Goal: Task Accomplishment & Management: Complete application form

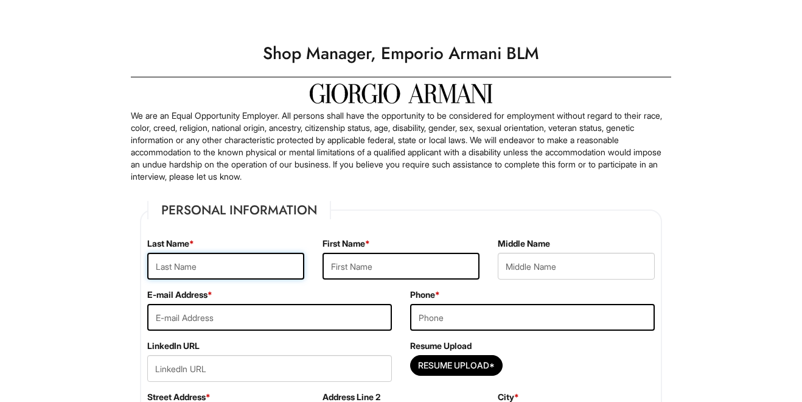
click at [245, 260] on input "text" at bounding box center [225, 266] width 157 height 27
type input "Damani"
type input "Zohra"
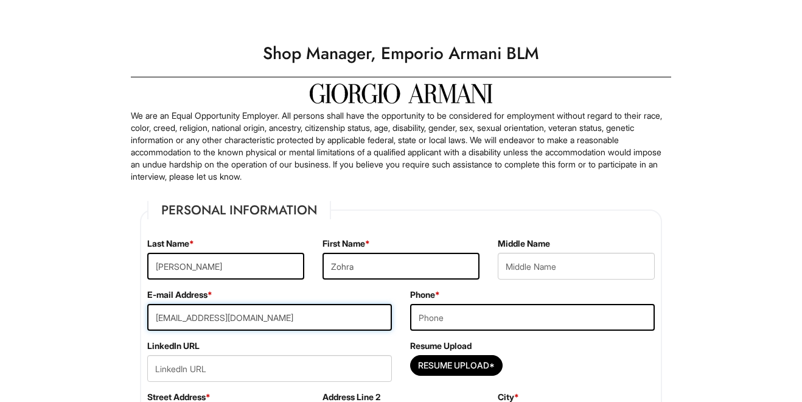
type input "zohradamani786@gmail.com"
type input "8479043699"
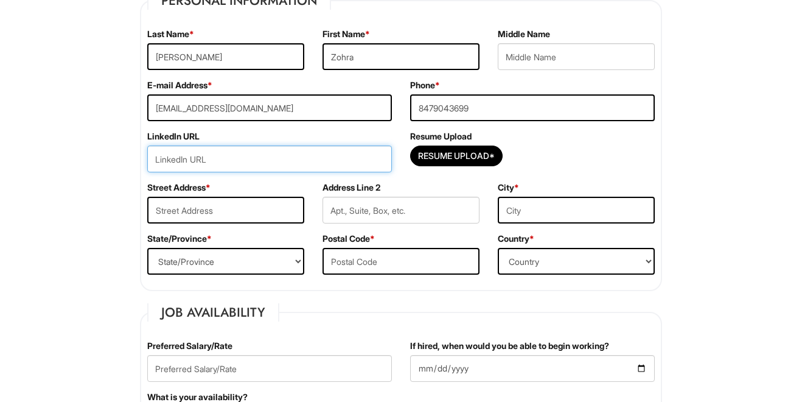
scroll to position [211, 0]
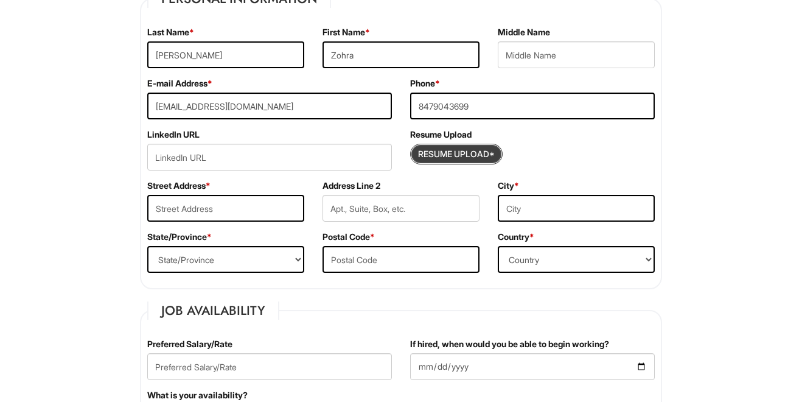
click at [458, 153] on input "Resume Upload*" at bounding box center [456, 153] width 91 height 19
type input "C:\fakepath\Resume_Zohra_Damani_Retail.docx"
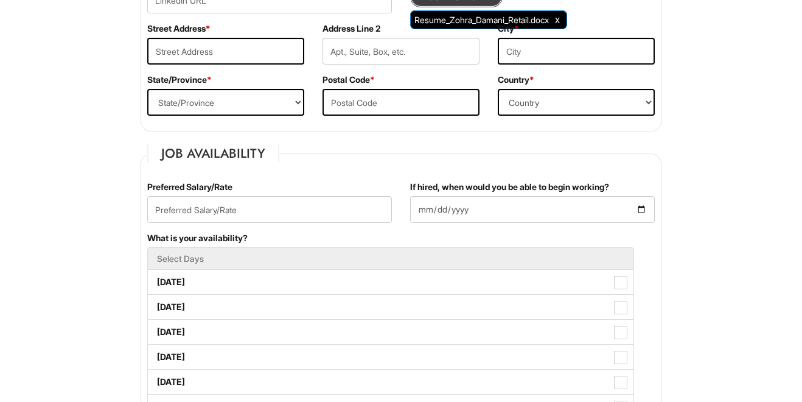
scroll to position [369, 0]
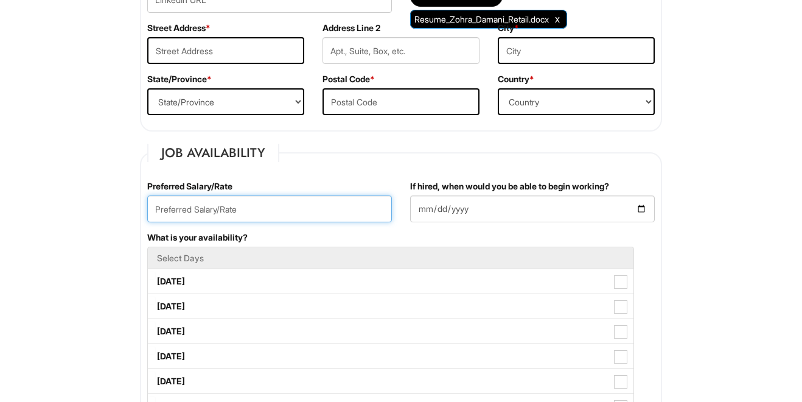
click at [284, 206] on input "text" at bounding box center [269, 208] width 245 height 27
type input "80,000"
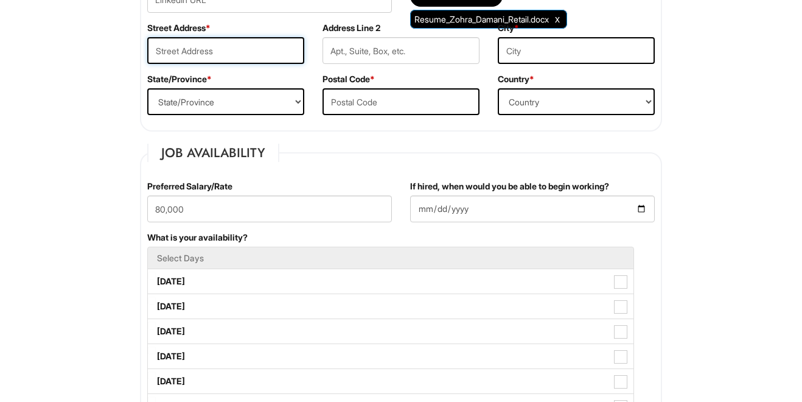
click at [257, 53] on input "text" at bounding box center [225, 50] width 157 height 27
type input "2550 waterview dr"
type input "Northbrook"
select select "IL"
click at [362, 91] on input "text" at bounding box center [400, 101] width 157 height 27
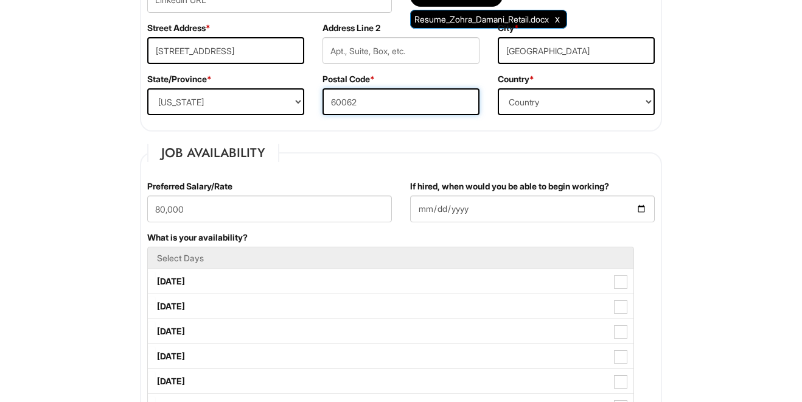
type input "60062"
select select "United States of America"
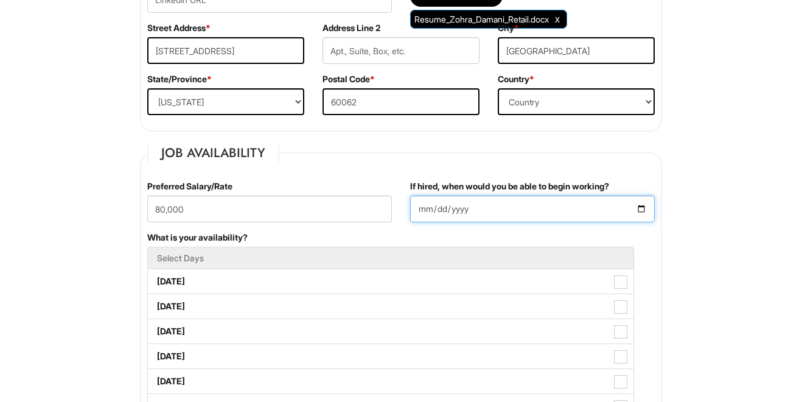
click at [436, 204] on input "If hired, when would you be able to begin working?" at bounding box center [532, 208] width 245 height 27
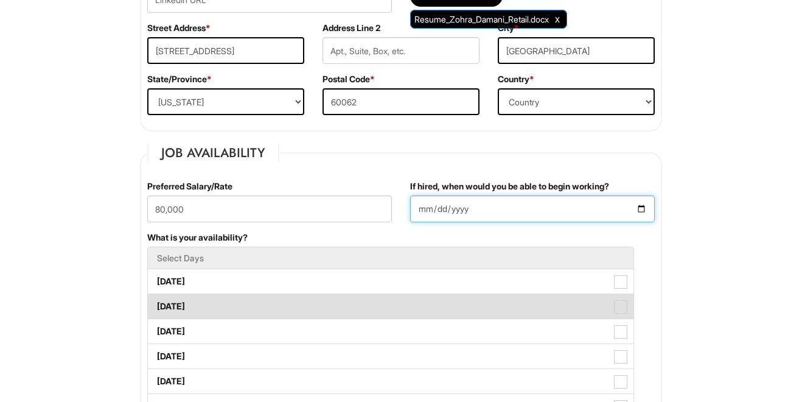
type input "2025-09-01"
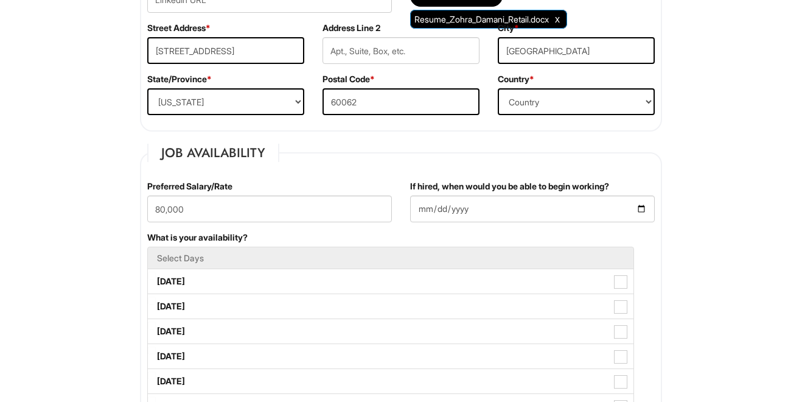
click at [327, 158] on fieldset "Job Availability Preferred Salary/Rate 80,000 If hired, when would you be able …" at bounding box center [401, 392] width 522 height 497
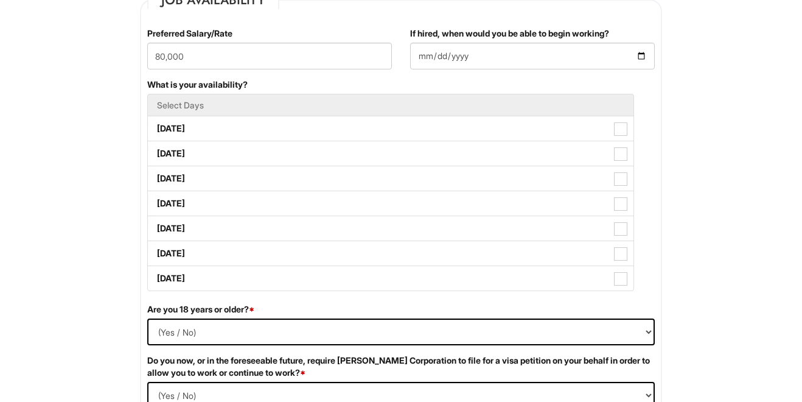
scroll to position [526, 0]
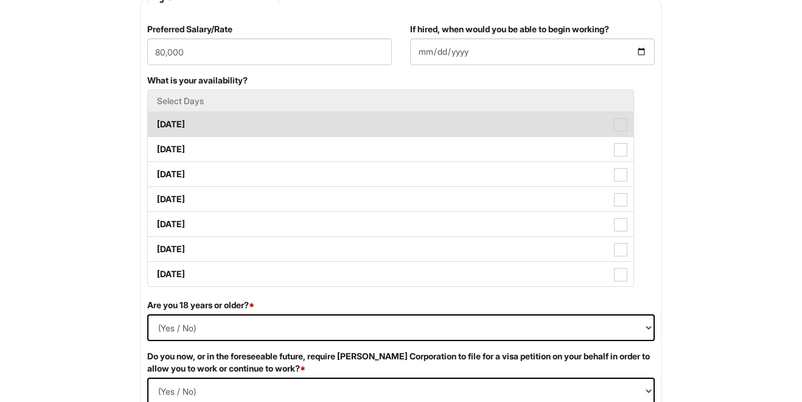
click at [193, 124] on label "Monday" at bounding box center [391, 124] width 486 height 24
click at [156, 122] on Available_Monday "Monday" at bounding box center [152, 118] width 8 height 8
checkbox Available_Monday "true"
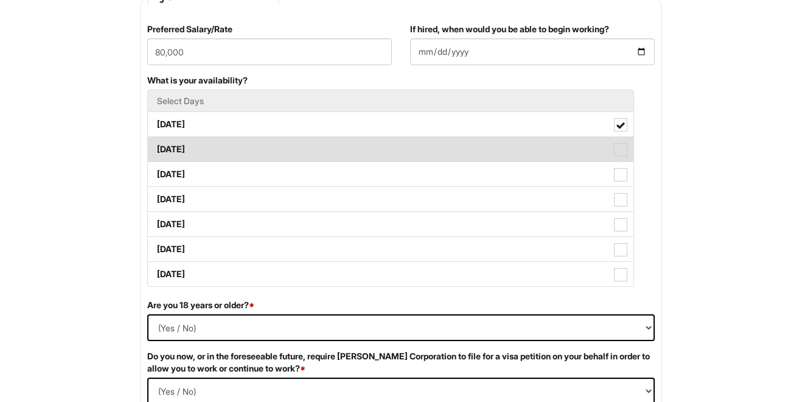
click at [193, 141] on label "Tuesday" at bounding box center [391, 149] width 486 height 24
click at [156, 141] on Available_Tuesday "Tuesday" at bounding box center [152, 143] width 8 height 8
checkbox Available_Tuesday "true"
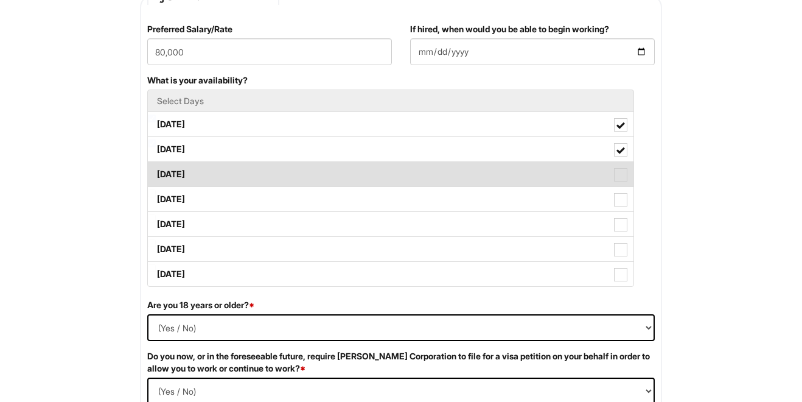
click at [193, 181] on label "Wednesday" at bounding box center [391, 174] width 486 height 24
click at [156, 172] on Available_Wednesday "Wednesday" at bounding box center [152, 168] width 8 height 8
checkbox Available_Wednesday "true"
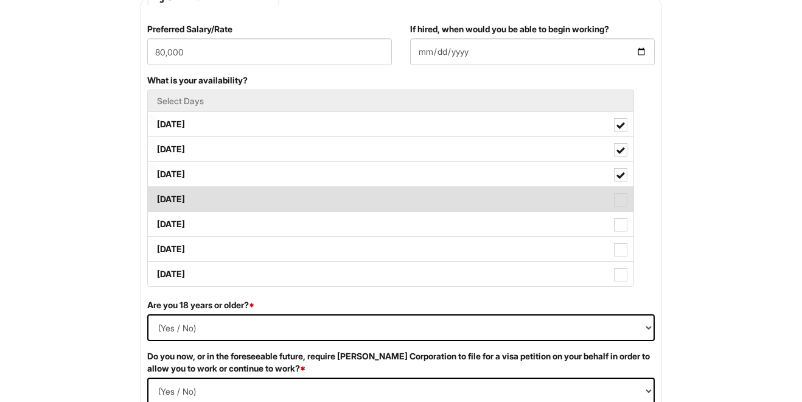
click at [190, 207] on label "Thursday" at bounding box center [391, 199] width 486 height 24
click at [156, 197] on Available_Thursday "Thursday" at bounding box center [152, 193] width 8 height 8
checkbox Available_Thursday "true"
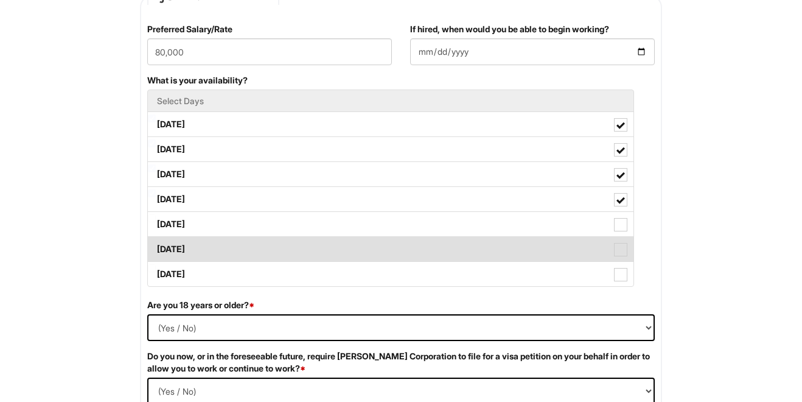
click at [190, 239] on label "Saturday" at bounding box center [391, 249] width 486 height 24
click at [156, 239] on Available_Saturday "Saturday" at bounding box center [152, 243] width 8 height 8
checkbox Available_Saturday "true"
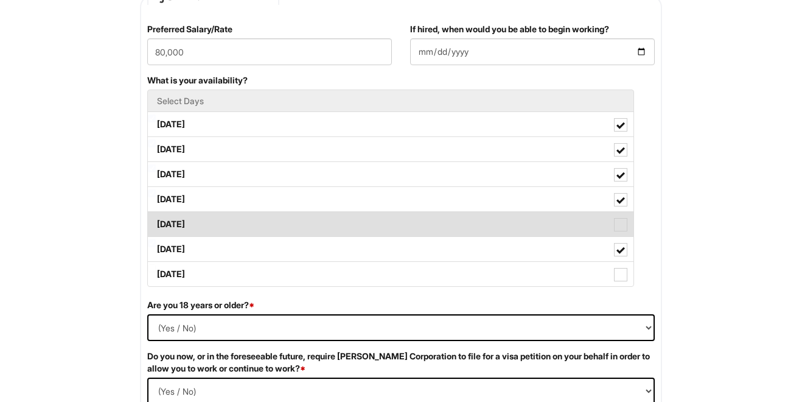
click at [185, 221] on label "Friday" at bounding box center [391, 224] width 486 height 24
click at [156, 221] on Available_Friday "Friday" at bounding box center [152, 218] width 8 height 8
checkbox Available_Friday "true"
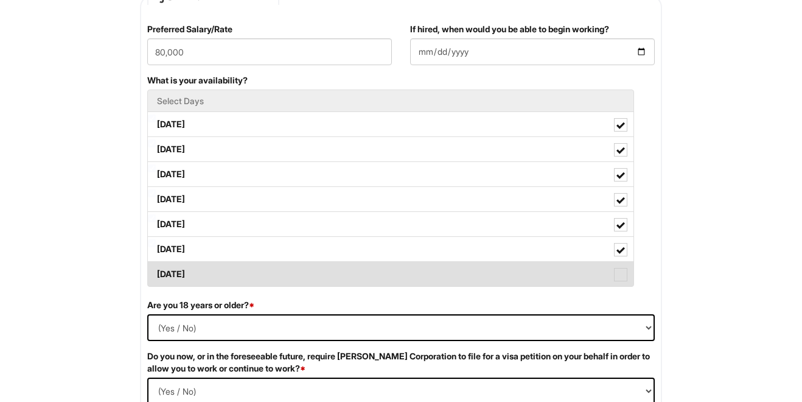
click at [185, 274] on label "Sunday" at bounding box center [391, 274] width 486 height 24
click at [156, 272] on Available_Sunday "Sunday" at bounding box center [152, 268] width 8 height 8
checkbox Available_Sunday "true"
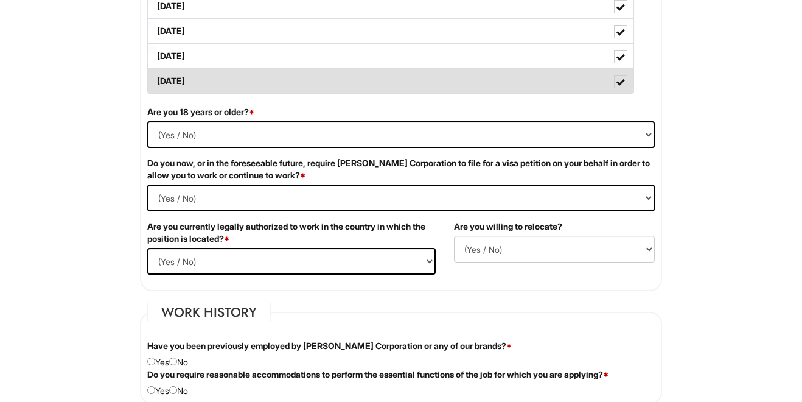
scroll to position [727, 0]
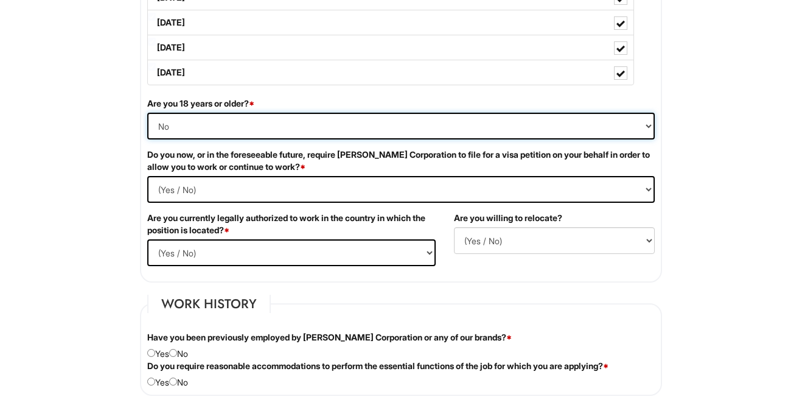
select select "Yes"
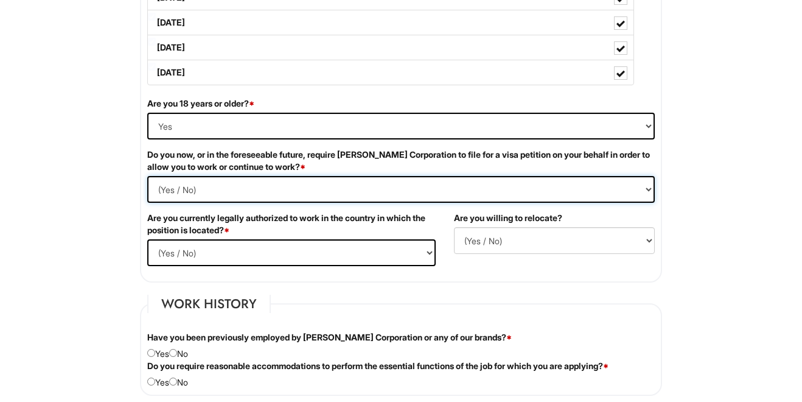
select Required "No"
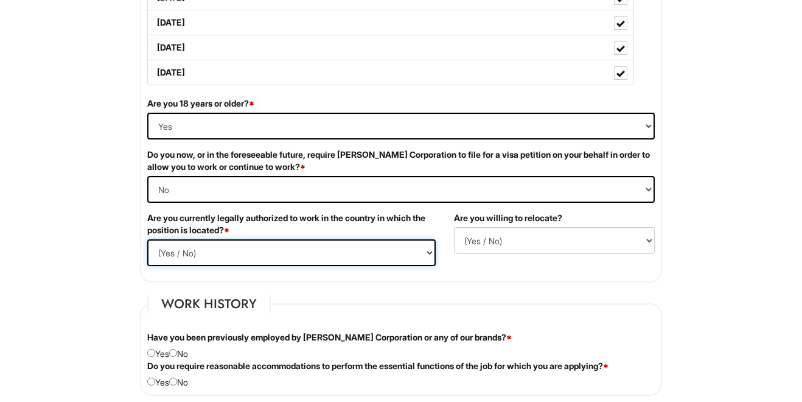
select select "Yes"
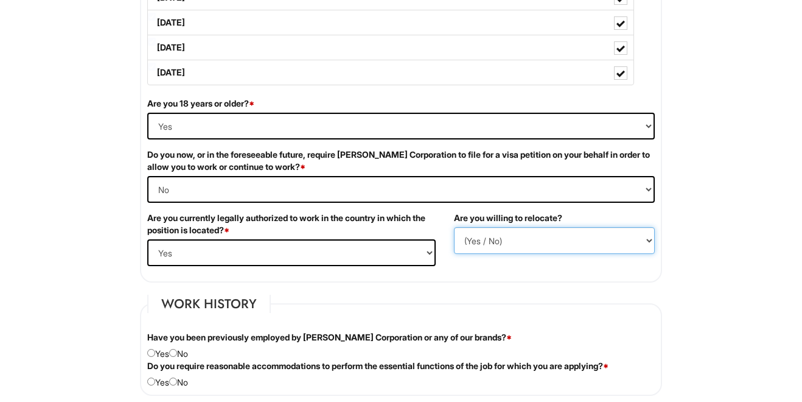
select select "Y"
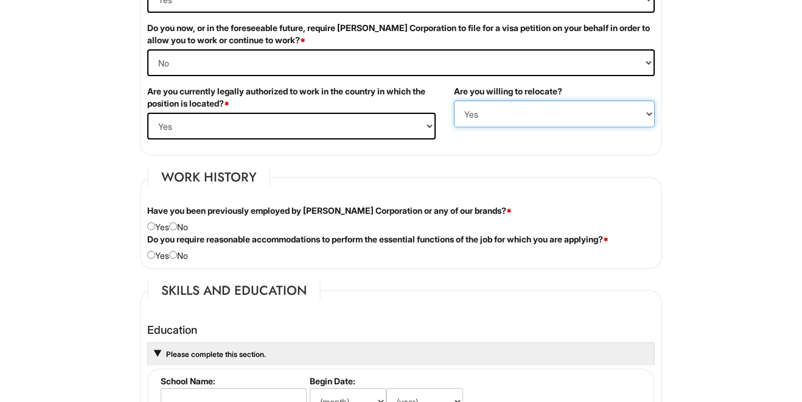
scroll to position [857, 0]
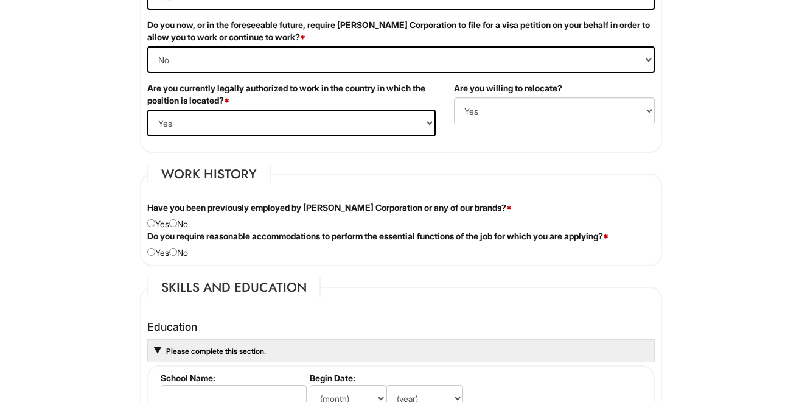
click at [183, 226] on div "Have you been previously employed by Giorgio Armani Corporation or any of our b…" at bounding box center [401, 215] width 526 height 29
click at [187, 221] on div "Have you been previously employed by Giorgio Armani Corporation or any of our b…" at bounding box center [401, 215] width 526 height 29
click at [177, 223] on input "radio" at bounding box center [173, 223] width 8 height 8
radio input "true"
click at [176, 249] on input "radio" at bounding box center [173, 252] width 8 height 8
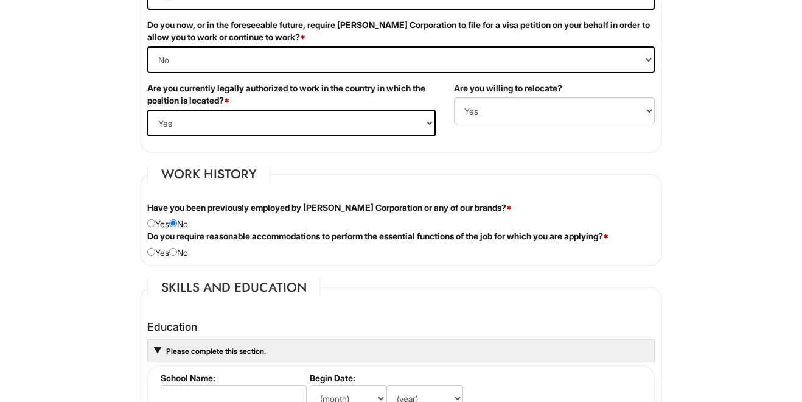
radio input "true"
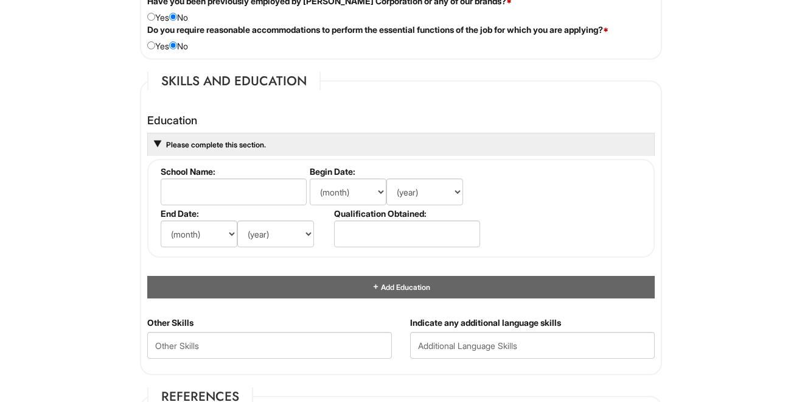
scroll to position [1070, 0]
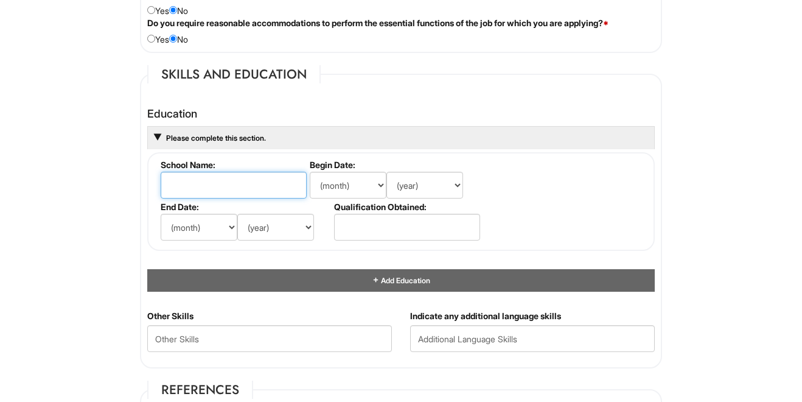
click at [232, 174] on input "text" at bounding box center [234, 185] width 146 height 27
type input "Vanderbilt"
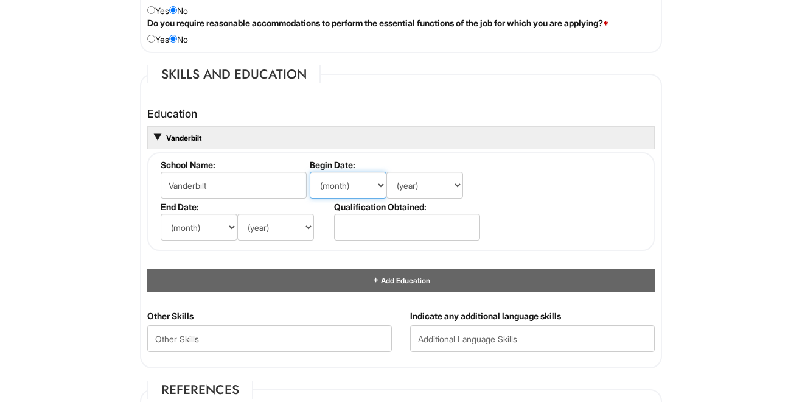
select select "8"
select select "2021"
click at [409, 227] on input "text" at bounding box center [407, 227] width 146 height 27
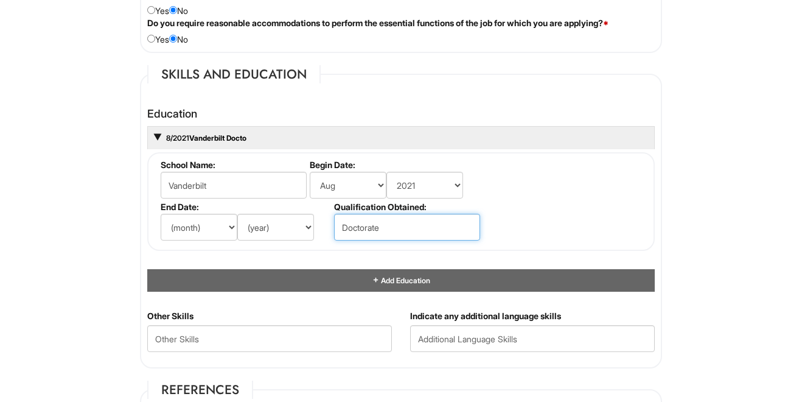
type input "Doctorate"
select select "7"
select select "2024"
click at [115, 252] on html "Please Complete This Form 1 2 3 Shop Manager, Emporio Armani BLM PLEASE COMPLET…" at bounding box center [401, 118] width 802 height 2377
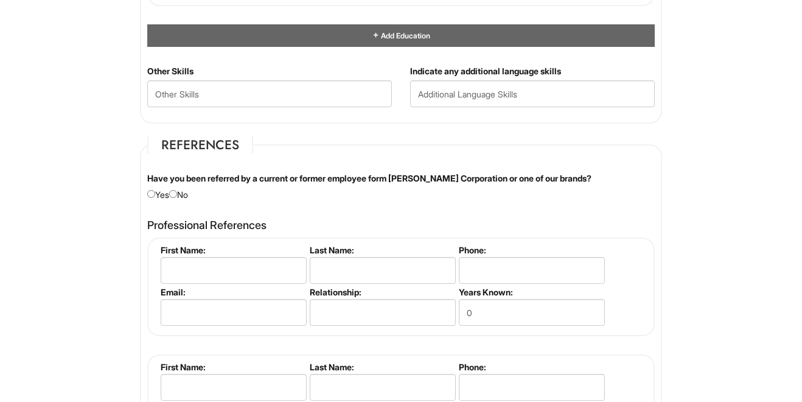
scroll to position [1379, 0]
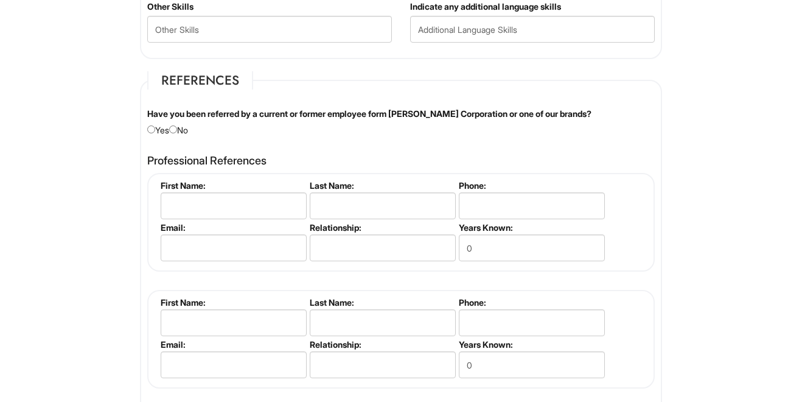
click at [186, 125] on div "Have you been referred by a current or former employee form Giorgio Armani Corp…" at bounding box center [401, 122] width 526 height 29
click at [177, 125] on input "radio" at bounding box center [173, 129] width 8 height 8
radio input "true"
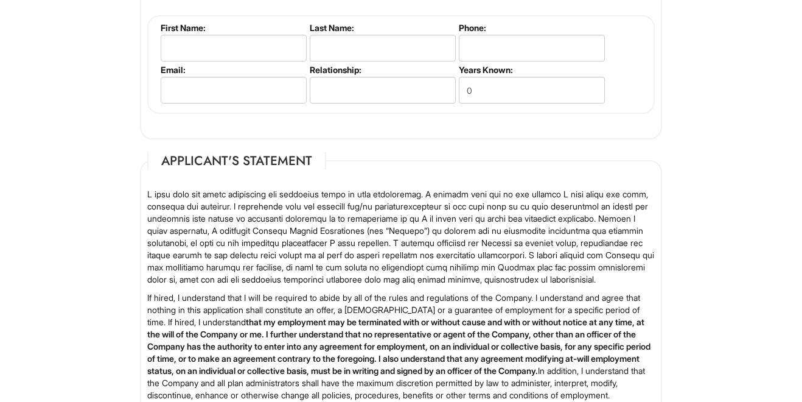
scroll to position [1694, 0]
